Goal: Task Accomplishment & Management: Manage account settings

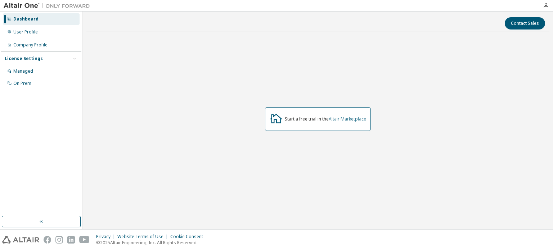
click at [347, 117] on link "Altair Marketplace" at bounding box center [346, 119] width 37 height 6
click at [43, 34] on div "User Profile" at bounding box center [41, 32] width 77 height 12
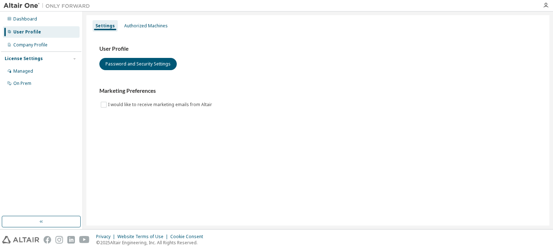
click at [43, 34] on div "User Profile" at bounding box center [41, 32] width 77 height 12
click at [43, 44] on div "Company Profile" at bounding box center [30, 45] width 34 height 6
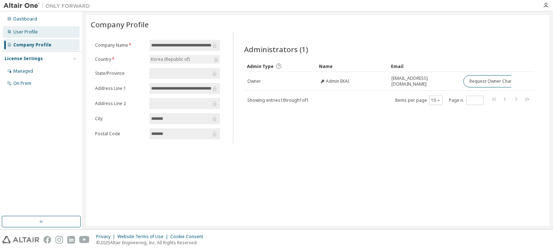
click at [45, 35] on div "User Profile" at bounding box center [41, 32] width 77 height 12
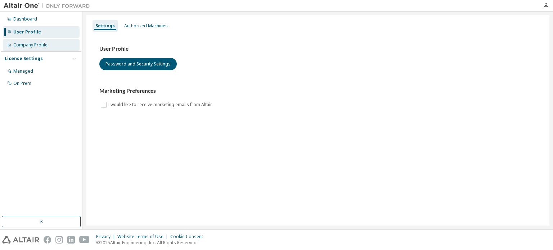
click at [44, 44] on div "Company Profile" at bounding box center [30, 45] width 34 height 6
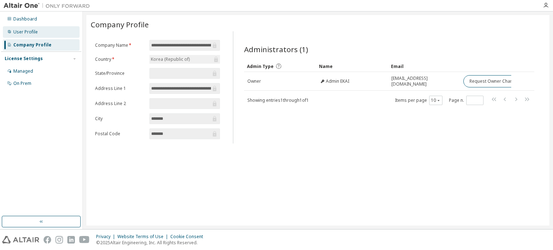
click at [47, 36] on div "User Profile" at bounding box center [41, 32] width 77 height 12
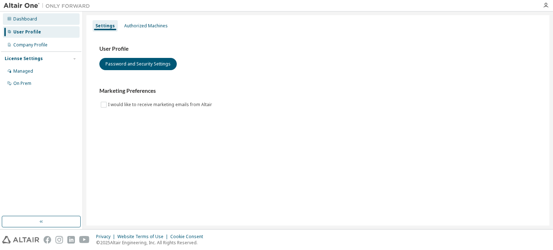
click at [53, 24] on div "Dashboard" at bounding box center [41, 19] width 77 height 12
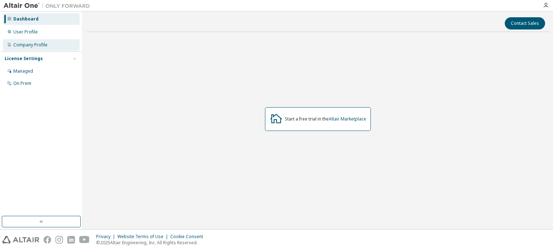
click at [19, 41] on div "Company Profile" at bounding box center [41, 45] width 77 height 12
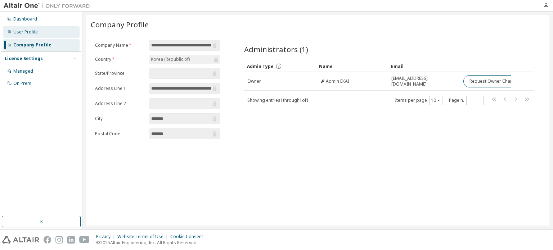
click at [21, 37] on div "User Profile" at bounding box center [41, 32] width 77 height 12
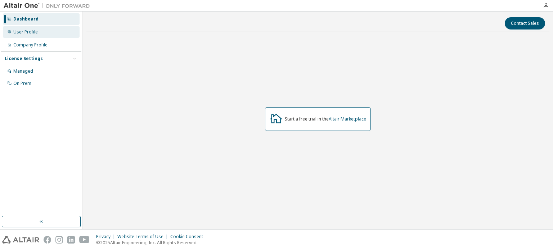
click at [40, 33] on div "User Profile" at bounding box center [41, 32] width 77 height 12
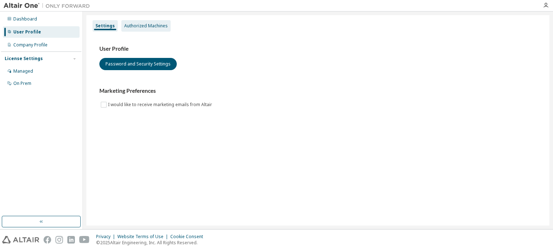
click at [150, 23] on div "Authorized Machines" at bounding box center [146, 26] width 44 height 6
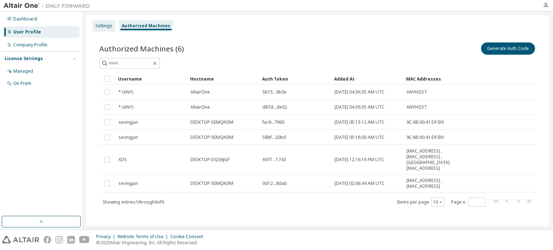
click at [98, 28] on div "Settings" at bounding box center [103, 26] width 17 height 6
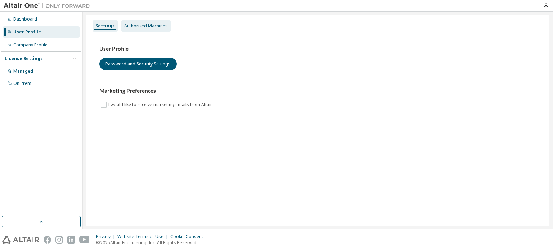
click at [155, 28] on div "Authorized Machines" at bounding box center [146, 26] width 44 height 6
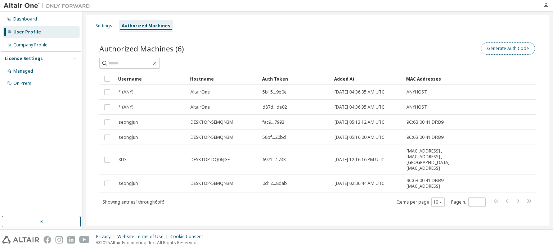
click at [498, 51] on button "Generate Auth Code" at bounding box center [508, 48] width 54 height 12
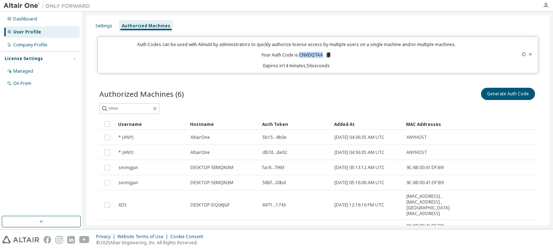
drag, startPoint x: 298, startPoint y: 56, endPoint x: 321, endPoint y: 54, distance: 22.7
click at [321, 54] on p "Your Auth Code is: CNVDQTAA" at bounding box center [296, 55] width 70 height 6
copy p "CNVDQTAA"
click at [529, 54] on icon at bounding box center [530, 54] width 3 height 3
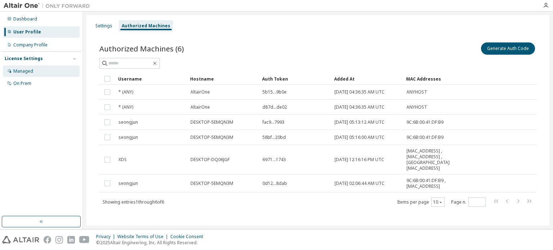
click at [49, 69] on div "Managed" at bounding box center [41, 71] width 77 height 12
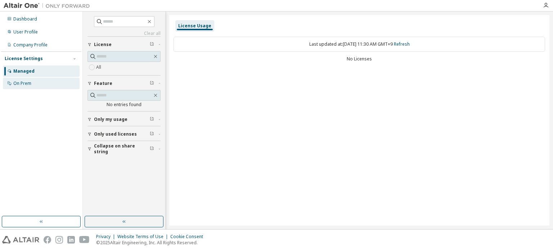
click at [44, 83] on div "On Prem" at bounding box center [41, 84] width 77 height 12
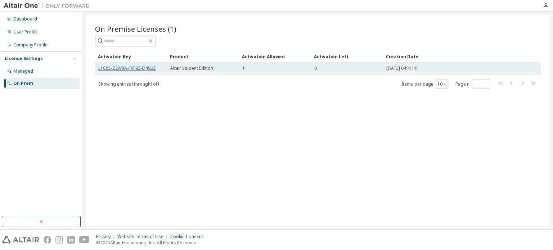
click at [144, 67] on link "L1C85-Z2W8A-FXF9Z-D492Z" at bounding box center [127, 68] width 58 height 6
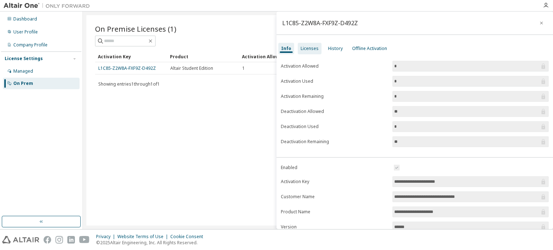
click at [309, 52] on div "Licenses" at bounding box center [310, 49] width 24 height 12
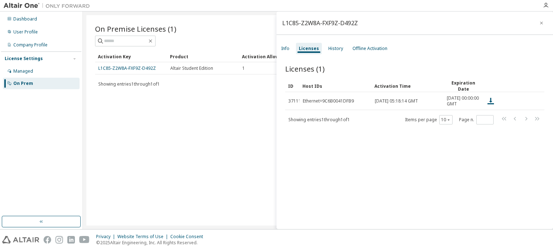
click at [222, 142] on div "On Premise Licenses (1) Clear Load Save Save As Field Operator Value Select fil…" at bounding box center [317, 120] width 463 height 210
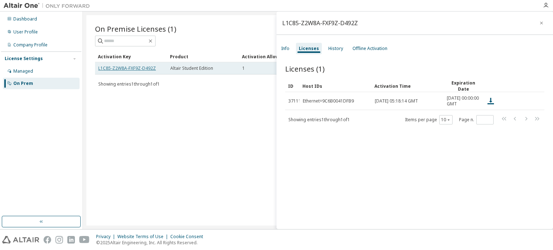
click at [152, 68] on link "L1C85-Z2W8A-FXF9Z-D492Z" at bounding box center [127, 68] width 58 height 6
click at [140, 66] on link "L1C85-Z2W8A-FXF9Z-D492Z" at bounding box center [127, 68] width 58 height 6
drag, startPoint x: 154, startPoint y: 69, endPoint x: 96, endPoint y: 69, distance: 57.2
click at [96, 69] on td "L1C85-Z2W8A-FXF9Z-D492Z" at bounding box center [131, 68] width 72 height 12
copy link "L1C85-Z2W8A-FXF9Z-D492Z"
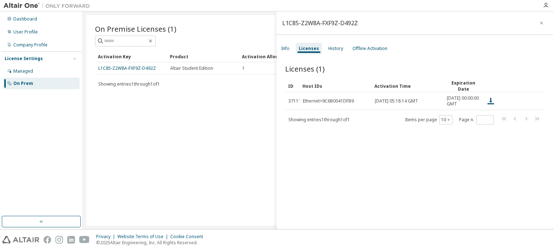
click at [121, 167] on div "On Premise Licenses (1) Clear Load Save Save As Field Operator Value Select fil…" at bounding box center [317, 120] width 463 height 210
click at [30, 72] on div "Managed" at bounding box center [23, 71] width 20 height 6
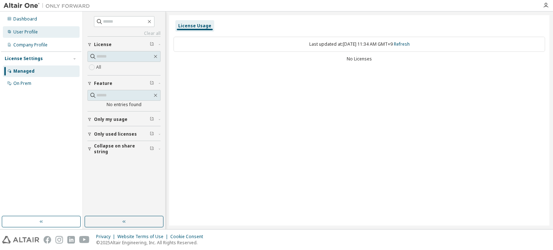
click at [46, 30] on div "User Profile" at bounding box center [41, 32] width 77 height 12
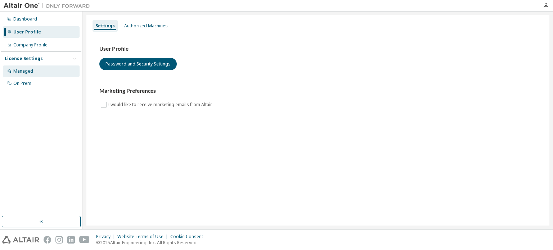
click at [55, 68] on div "Managed" at bounding box center [41, 71] width 77 height 12
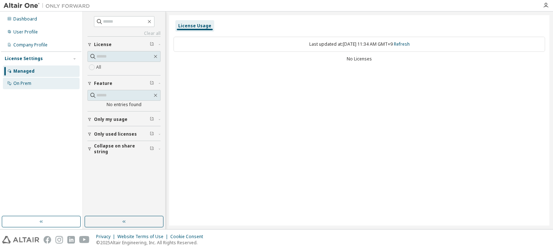
click at [39, 87] on div "On Prem" at bounding box center [41, 84] width 77 height 12
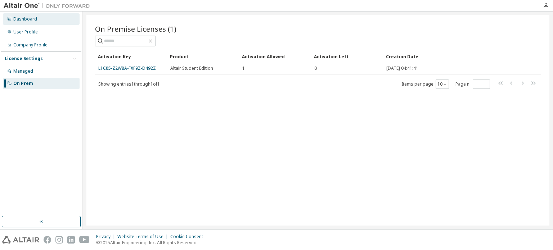
click at [33, 21] on div "Dashboard" at bounding box center [25, 19] width 24 height 6
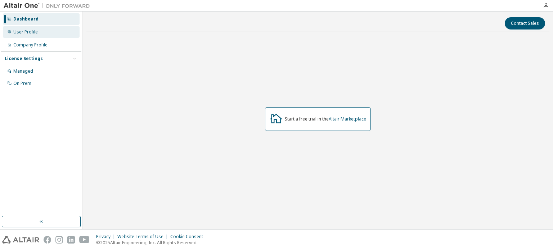
click at [33, 34] on div "User Profile" at bounding box center [25, 32] width 24 height 6
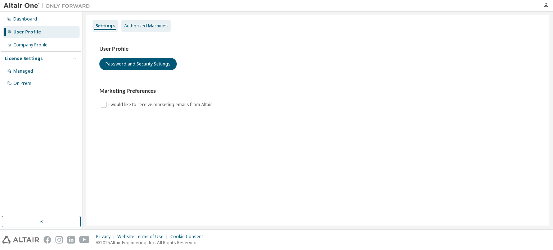
click at [134, 28] on div "Authorized Machines" at bounding box center [146, 26] width 44 height 6
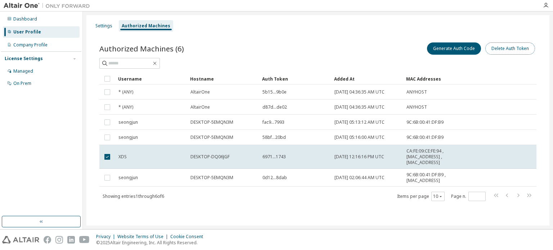
click at [495, 51] on button "Delete Auth Token" at bounding box center [510, 48] width 50 height 12
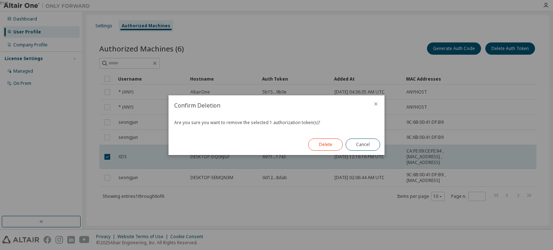
click at [332, 150] on button "Delete" at bounding box center [325, 145] width 35 height 12
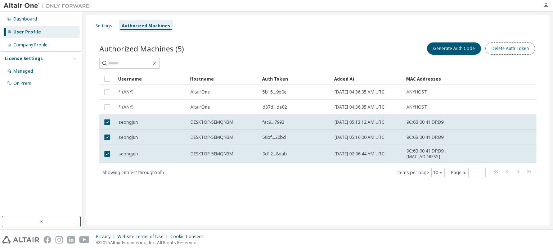
click at [511, 46] on button "Delete Auth Token" at bounding box center [510, 48] width 50 height 12
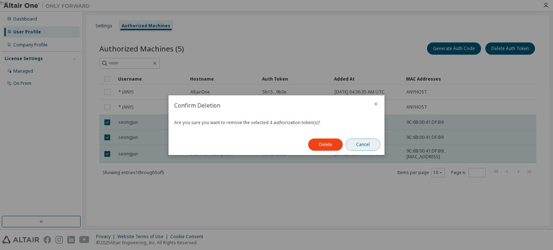
click at [354, 145] on button "Cancel" at bounding box center [362, 145] width 35 height 12
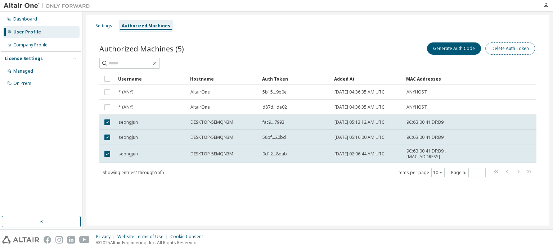
click at [492, 50] on button "Delete Auth Token" at bounding box center [510, 48] width 50 height 12
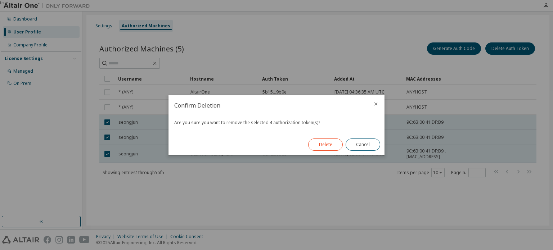
click at [327, 148] on button "Delete" at bounding box center [325, 145] width 35 height 12
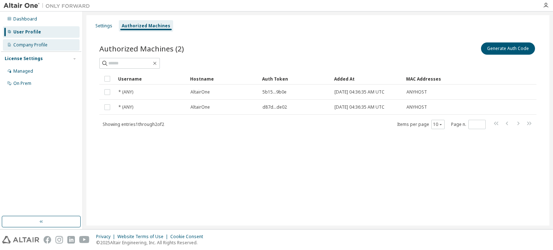
click at [43, 47] on div "Company Profile" at bounding box center [30, 45] width 34 height 6
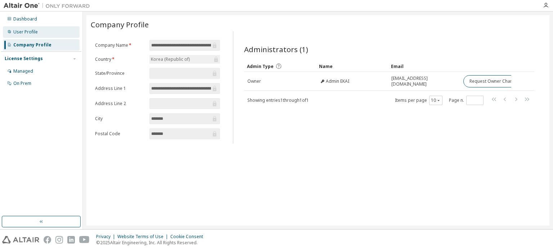
click at [39, 32] on div "User Profile" at bounding box center [41, 32] width 77 height 12
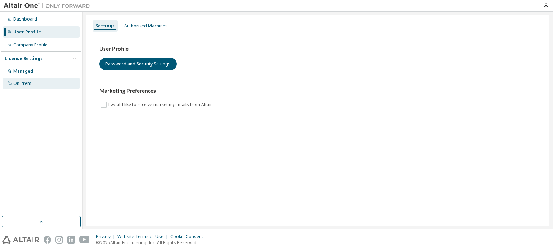
click at [36, 81] on div "On Prem" at bounding box center [41, 84] width 77 height 12
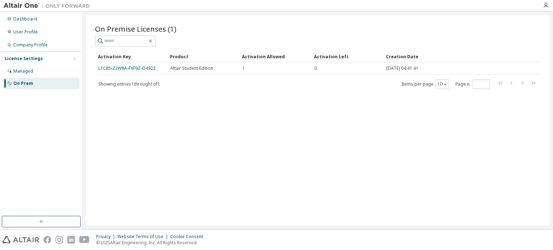
click at [131, 69] on link "L1C85-Z2W8A-FXF9Z-D492Z" at bounding box center [127, 68] width 58 height 6
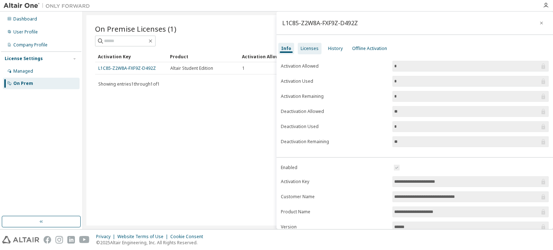
click at [306, 47] on div "Licenses" at bounding box center [309, 49] width 18 height 6
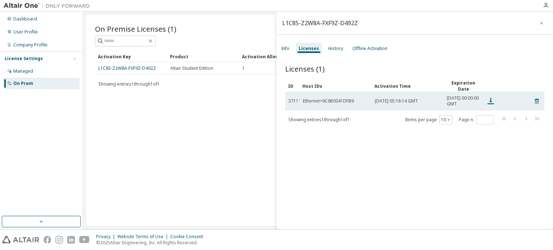
click at [490, 103] on icon at bounding box center [490, 101] width 6 height 6
click at [386, 104] on span "[DATE] 05:18:14 GMT" at bounding box center [396, 101] width 43 height 6
